Goal: Task Accomplishment & Management: Manage account settings

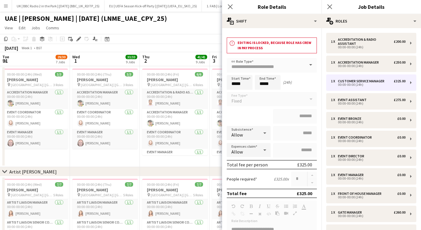
scroll to position [0, 228]
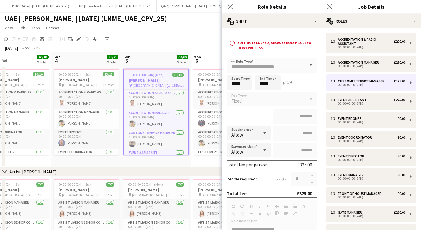
click at [4, 4] on app-icon "Menu" at bounding box center [6, 6] width 5 height 5
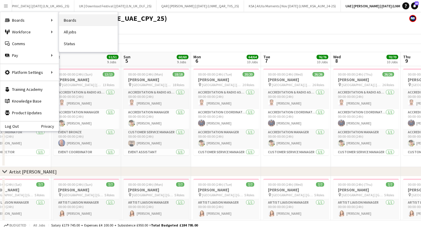
click at [78, 23] on link "Boards" at bounding box center [88, 20] width 58 height 12
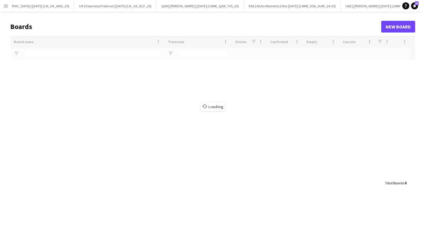
type input "******"
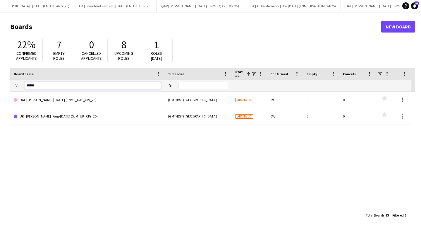
click at [42, 87] on input "******" at bounding box center [92, 85] width 137 height 7
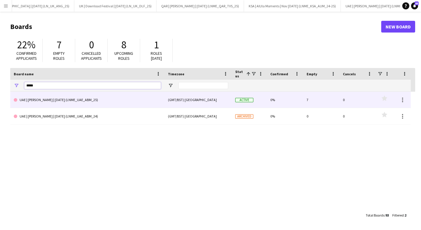
type input "*****"
click at [70, 105] on link "UAE | [PERSON_NAME] | [DATE] (LNME_UAE_ABM_25)" at bounding box center [87, 100] width 147 height 16
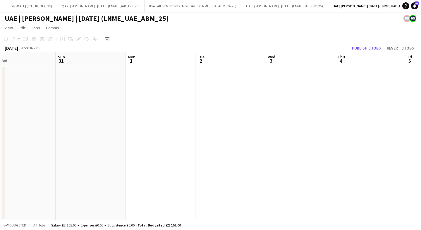
scroll to position [0, 139]
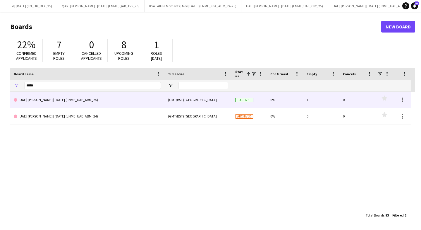
click at [57, 105] on link "UAE | [PERSON_NAME] | [DATE] (LNME_UAE_ABM_25)" at bounding box center [87, 100] width 147 height 16
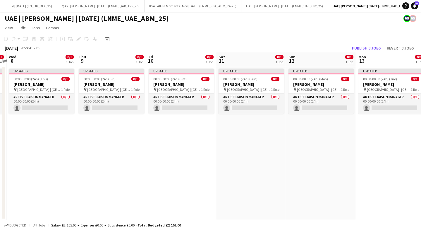
scroll to position [0, 165]
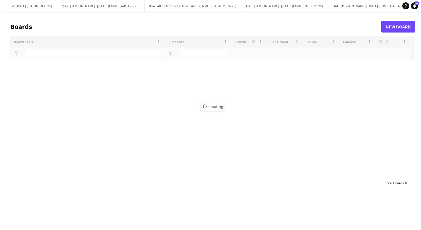
type input "*****"
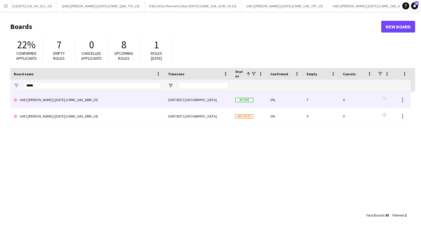
click at [61, 98] on link "UAE | [PERSON_NAME] | [DATE] (LNME_UAE_ABM_25)" at bounding box center [87, 100] width 147 height 16
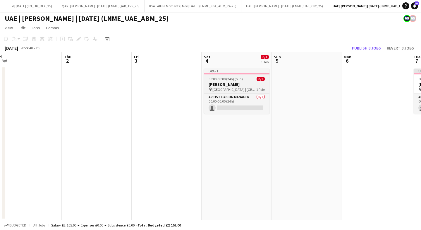
click at [219, 86] on h3 "[PERSON_NAME]" at bounding box center [236, 84] width 65 height 5
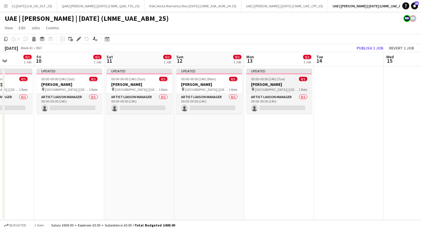
click at [292, 82] on h3 "[PERSON_NAME]" at bounding box center [278, 84] width 65 height 5
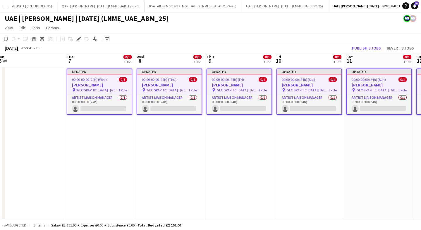
scroll to position [0, 161]
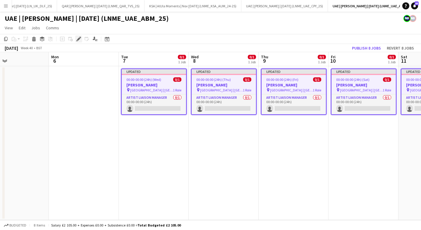
click at [80, 39] on icon "Edit" at bounding box center [78, 39] width 5 height 5
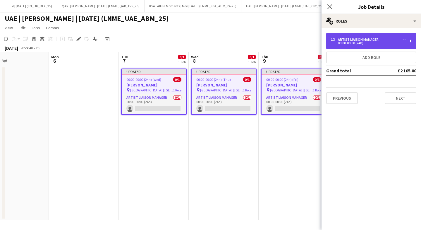
click at [343, 38] on div "Artist Liaison Manager" at bounding box center [359, 39] width 43 height 4
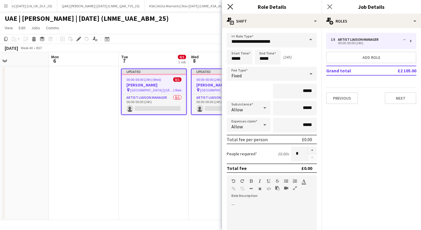
click at [231, 8] on icon at bounding box center [230, 7] width 6 height 6
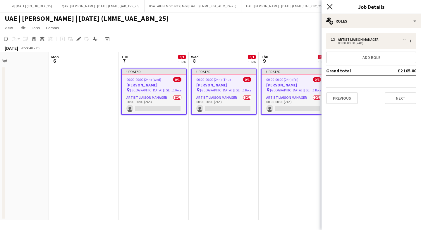
click at [328, 6] on icon at bounding box center [330, 7] width 6 height 6
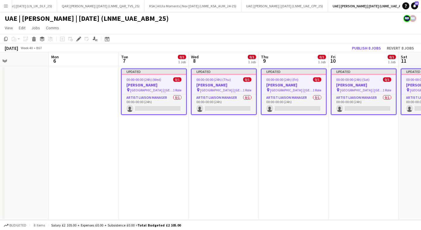
click at [146, 80] on span "00:00-00:00 (24h) (Wed)" at bounding box center [143, 79] width 35 height 4
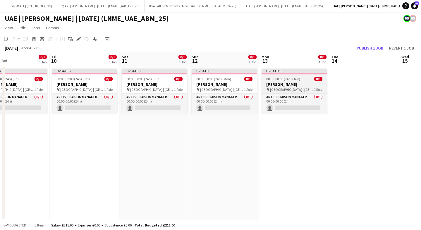
click at [298, 75] on app-job-card "Updated 00:00-00:00 (24h) (Tue) 0/1 [PERSON_NAME] pin [GEOGRAPHIC_DATA] | [GEOG…" at bounding box center [293, 90] width 65 height 45
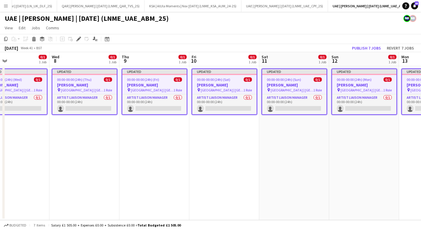
scroll to position [0, 139]
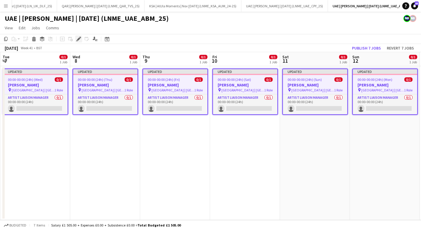
click at [80, 36] on div "Edit" at bounding box center [78, 38] width 7 height 7
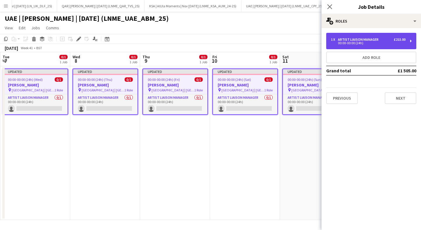
click at [363, 44] on div "00:00-00:00 (24h)" at bounding box center [368, 43] width 75 height 3
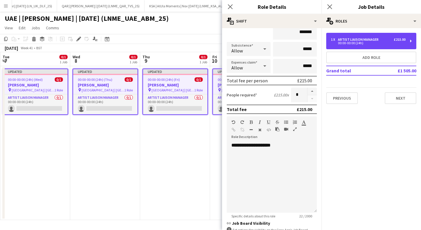
scroll to position [63, 0]
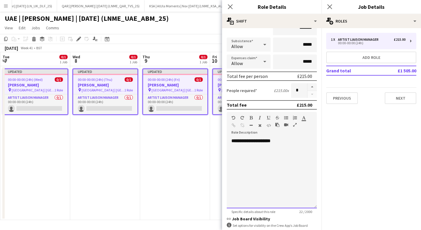
click at [259, 168] on div "**********" at bounding box center [272, 173] width 90 height 70
click at [230, 8] on icon "Close pop-in" at bounding box center [230, 7] width 6 height 6
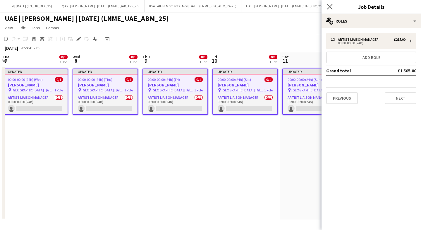
click at [333, 7] on app-icon "Close pop-in" at bounding box center [329, 7] width 8 height 8
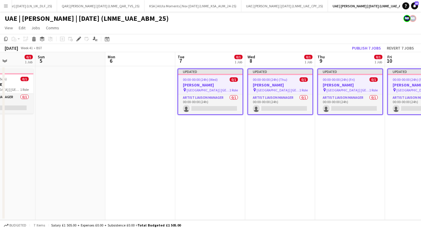
scroll to position [0, 168]
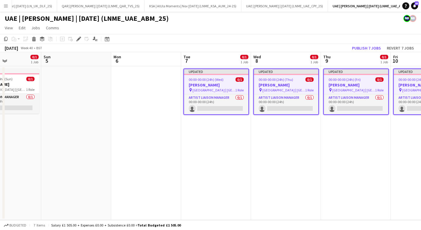
click at [200, 75] on app-job-card "Updated 00:00-00:00 (24h) (Wed) 0/1 [PERSON_NAME] pin [GEOGRAPHIC_DATA] | [GEOG…" at bounding box center [215, 91] width 65 height 46
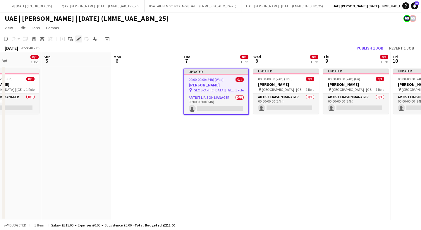
click at [78, 38] on icon "Edit" at bounding box center [78, 39] width 5 height 5
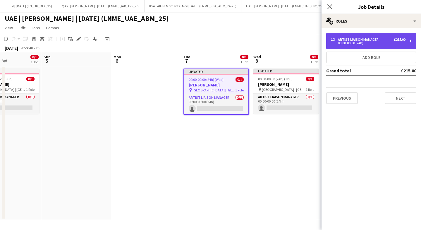
click at [346, 37] on div "Artist Liaison Manager" at bounding box center [359, 39] width 43 height 4
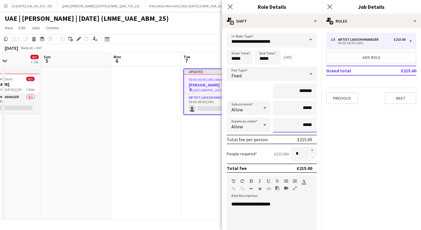
click at [311, 125] on input "*****" at bounding box center [295, 125] width 44 height 15
type input "****"
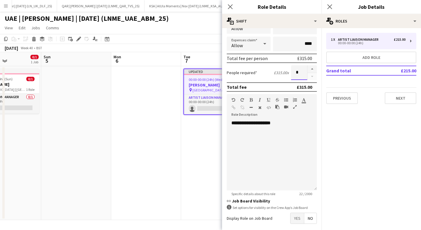
scroll to position [108, 0]
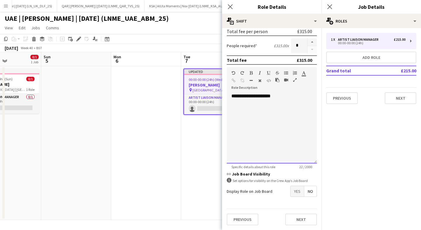
click at [280, 141] on div "**********" at bounding box center [272, 128] width 90 height 70
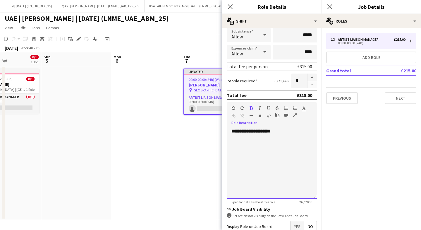
scroll to position [46, 0]
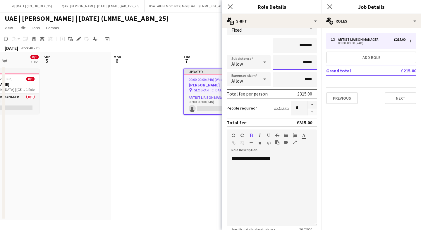
click at [311, 64] on input "*****" at bounding box center [295, 62] width 44 height 15
type input "***"
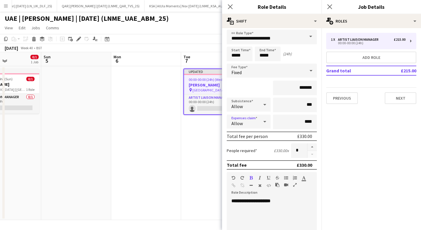
scroll to position [0, 0]
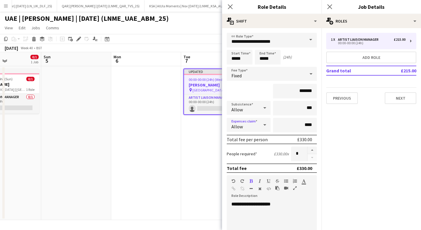
click at [252, 92] on div "*******" at bounding box center [272, 91] width 90 height 15
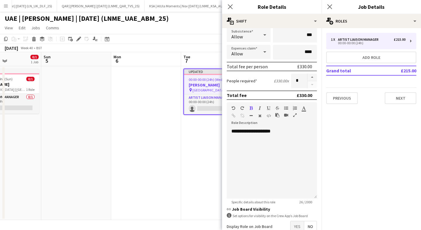
scroll to position [108, 0]
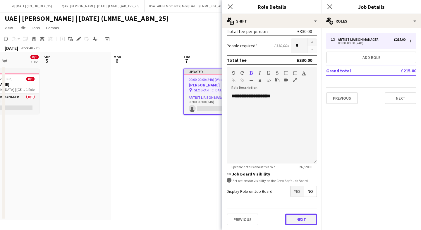
click at [300, 219] on button "Next" at bounding box center [301, 219] width 32 height 12
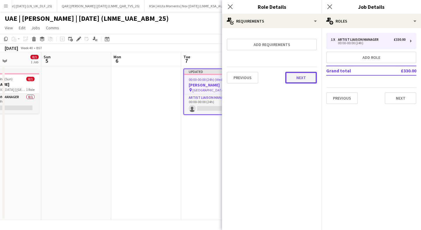
click at [303, 82] on button "Next" at bounding box center [301, 78] width 32 height 12
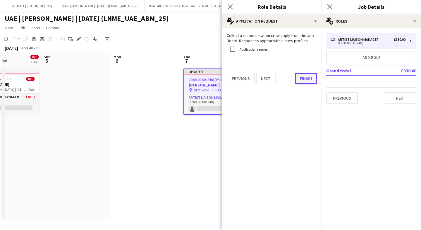
click at [299, 77] on button "Finish" at bounding box center [306, 79] width 22 height 12
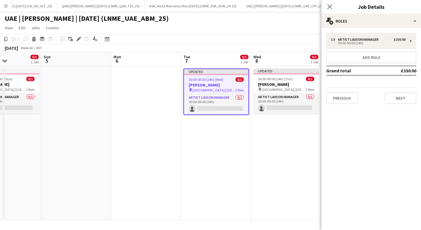
click at [329, 2] on div "Close pop-in" at bounding box center [329, 6] width 16 height 13
click at [329, 8] on icon "Close pop-in" at bounding box center [330, 7] width 6 height 6
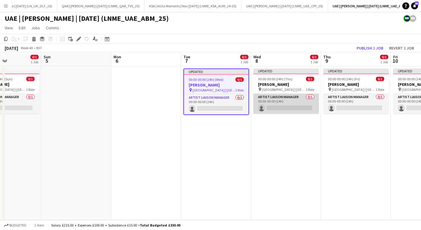
click at [277, 109] on app-card-role "Artist Liaison Manager 0/1 00:00-00:00 (24h) single-neutral-actions" at bounding box center [285, 104] width 65 height 20
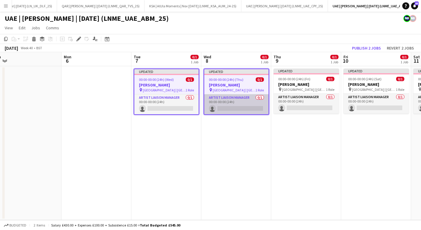
scroll to position [0, 222]
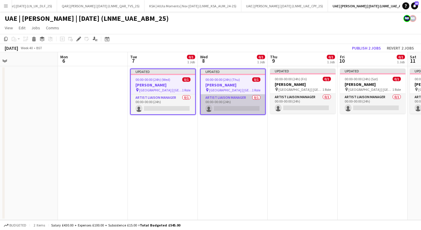
click at [233, 102] on app-card-role "Artist Liaison Manager 0/1 00:00-00:00 (24h) single-neutral-actions" at bounding box center [233, 104] width 64 height 20
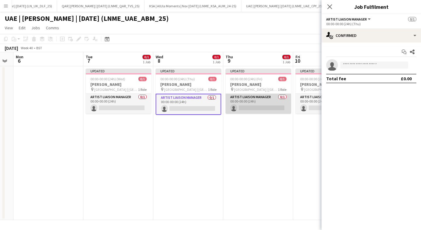
click at [243, 104] on app-card-role "Artist Liaison Manager 0/1 00:00-00:00 (24h) single-neutral-actions" at bounding box center [257, 104] width 65 height 20
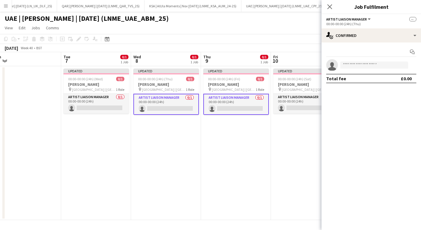
scroll to position [0, 295]
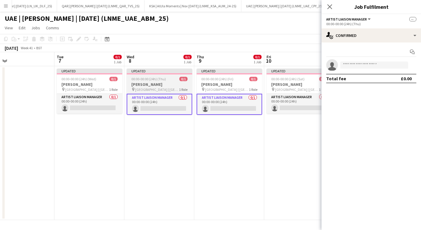
click at [146, 81] on app-job-card "Updated 00:00-00:00 (24h) (Thu) 0/1 [PERSON_NAME] pin [GEOGRAPHIC_DATA] | [GEOG…" at bounding box center [159, 91] width 65 height 46
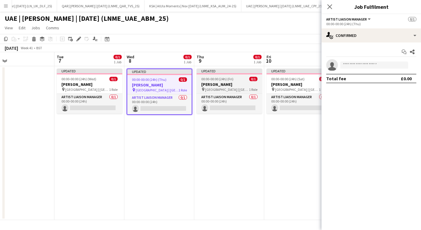
click at [219, 87] on span "[GEOGRAPHIC_DATA] | [GEOGRAPHIC_DATA], [GEOGRAPHIC_DATA]" at bounding box center [227, 89] width 44 height 4
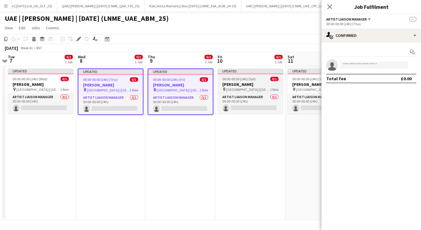
click at [242, 80] on span "00:00-00:00 (24h) (Sat)" at bounding box center [238, 79] width 33 height 4
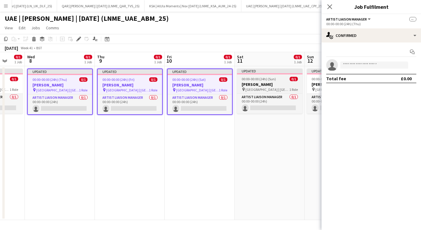
click at [243, 80] on span "00:00-00:00 (24h) (Sun)" at bounding box center [259, 79] width 34 height 4
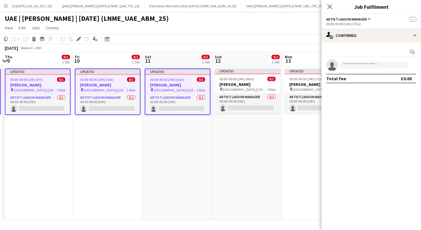
click at [243, 80] on span "00:00-00:00 (24h) (Mon)" at bounding box center [236, 79] width 35 height 4
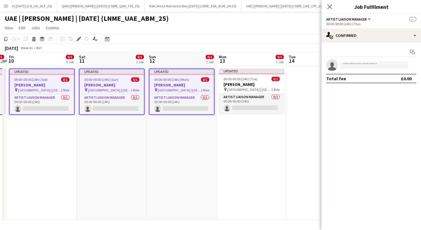
scroll to position [0, 273]
click at [243, 80] on span "00:00-00:00 (24h) (Tue)" at bounding box center [240, 79] width 34 height 4
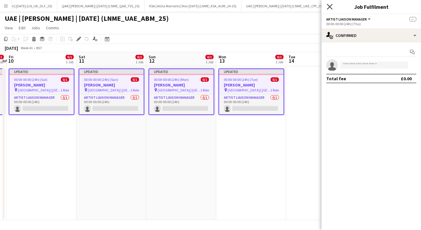
click at [331, 7] on icon "Close pop-in" at bounding box center [330, 7] width 6 height 6
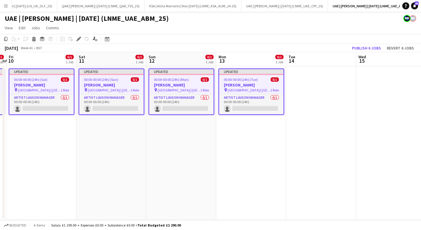
click at [245, 84] on h3 "[PERSON_NAME]" at bounding box center [251, 84] width 64 height 5
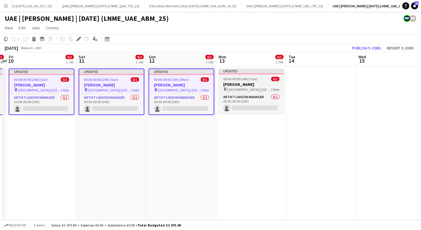
click at [245, 84] on h3 "[PERSON_NAME]" at bounding box center [250, 84] width 65 height 5
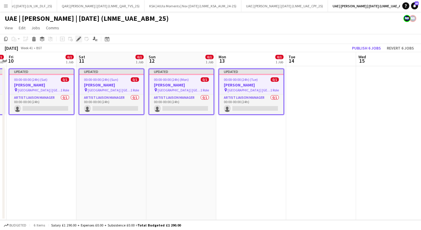
click at [77, 37] on icon "Edit" at bounding box center [78, 39] width 5 height 5
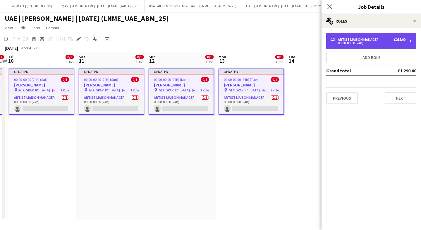
click at [362, 44] on div "00:00-00:00 (24h)" at bounding box center [368, 43] width 75 height 3
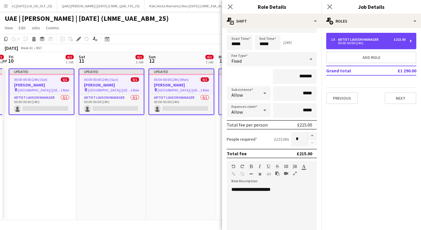
scroll to position [15, 0]
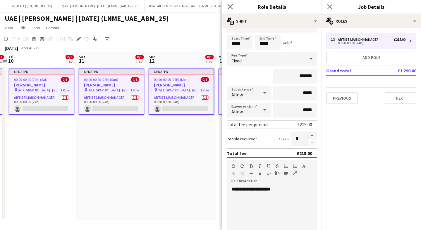
click at [230, 4] on app-icon "Close pop-in" at bounding box center [230, 7] width 8 height 8
